Goal: Transaction & Acquisition: Download file/media

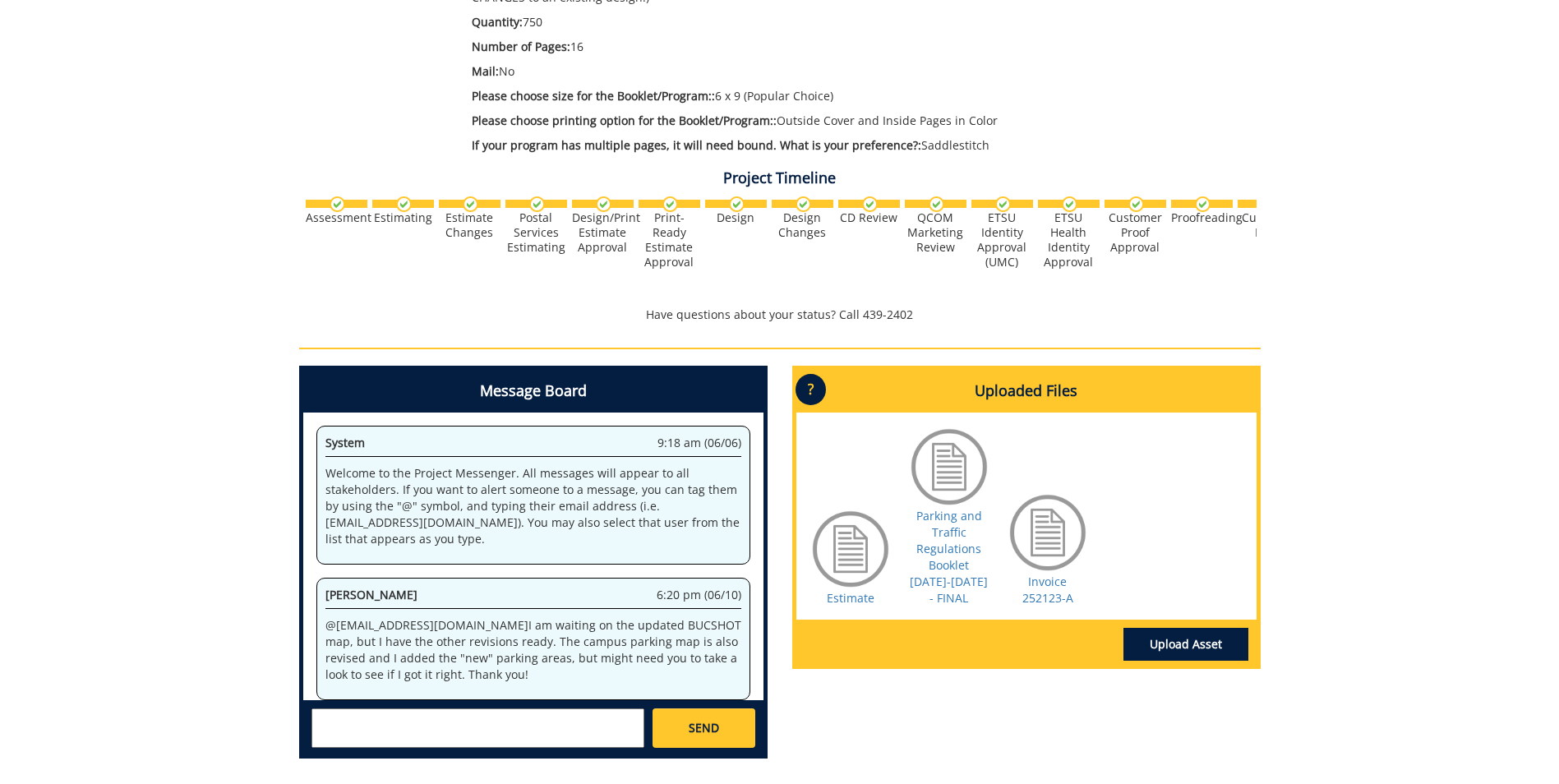
scroll to position [1107987, 0]
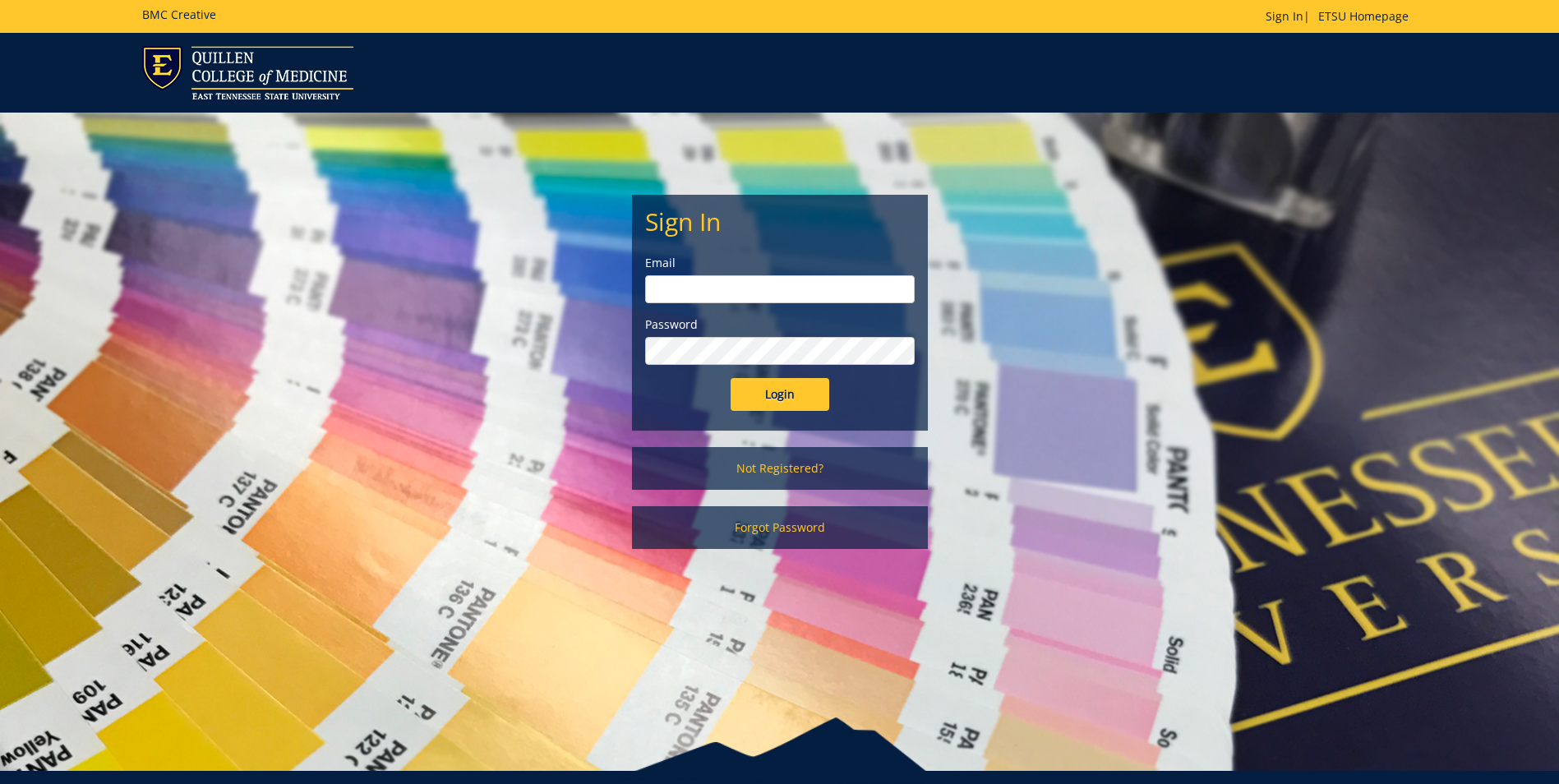
click at [680, 284] on input "email" at bounding box center [779, 289] width 270 height 28
type input "[EMAIL_ADDRESS][DOMAIN_NAME]"
click at [730, 378] on input "Login" at bounding box center [780, 395] width 99 height 33
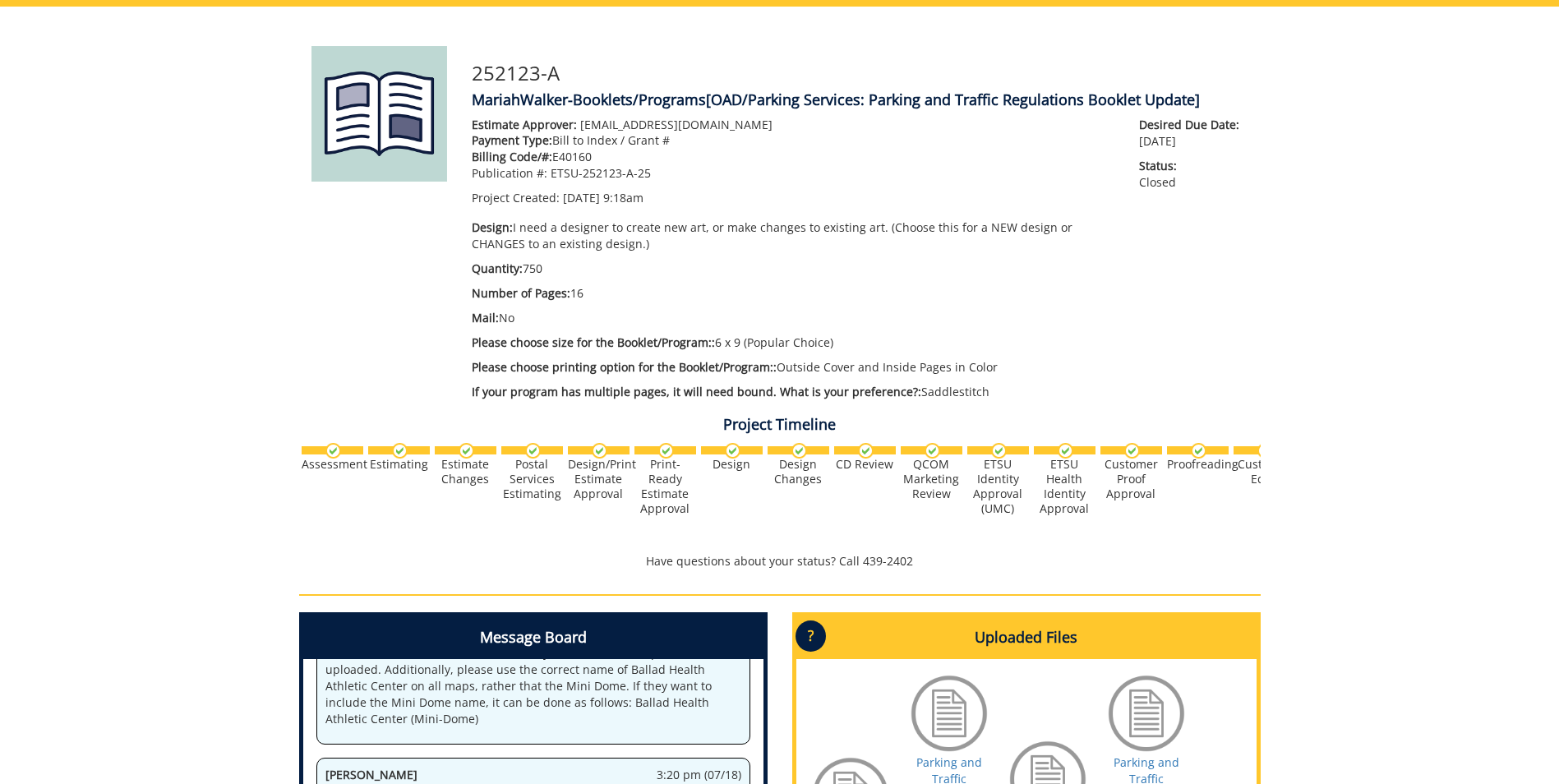
scroll to position [329, 0]
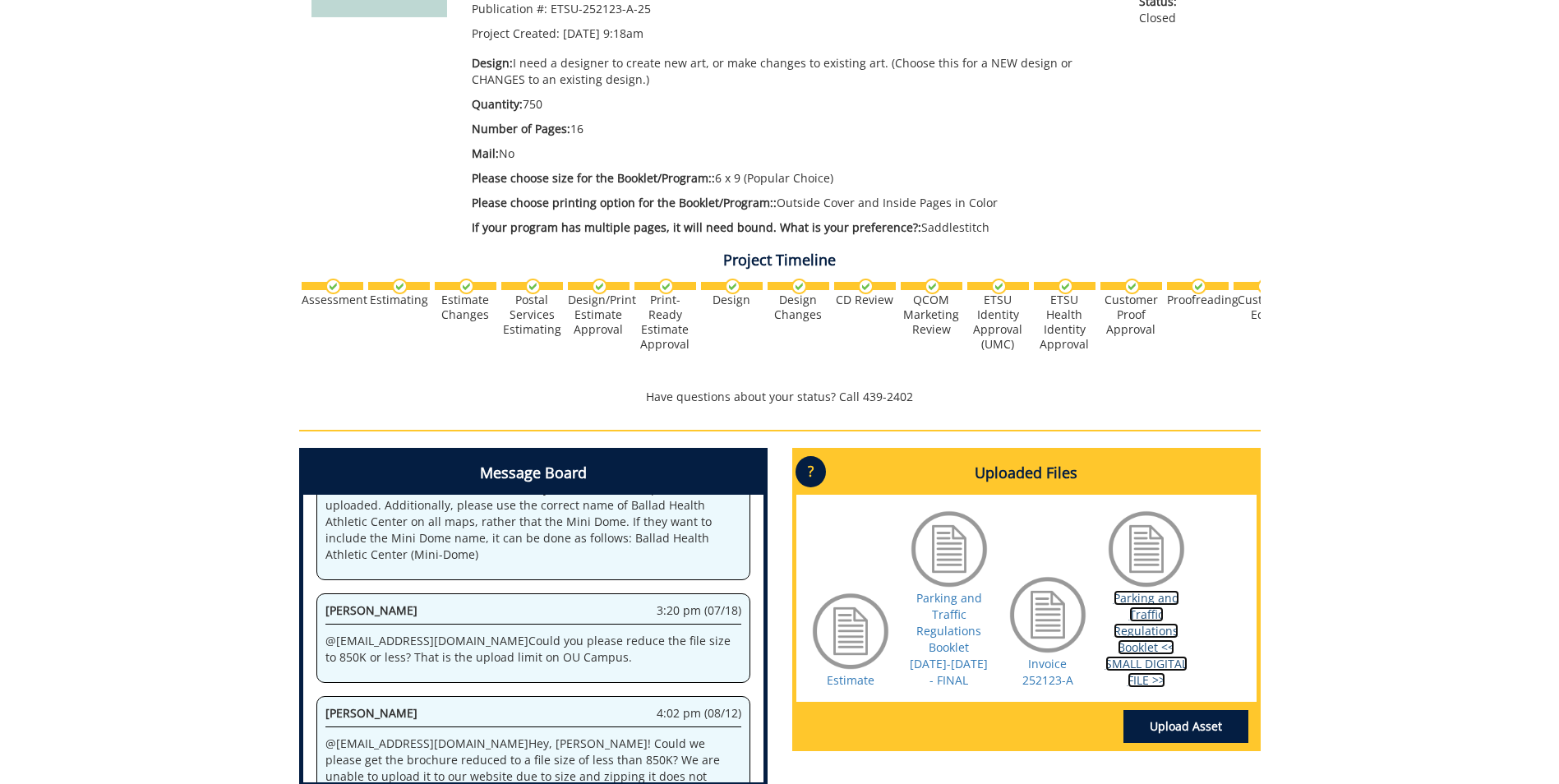
click at [1146, 644] on link "Parking and Traffic Regulations Booklet << SMALL DIGITAL FILE >>" at bounding box center [1147, 639] width 82 height 98
